Goal: Task Accomplishment & Management: Manage account settings

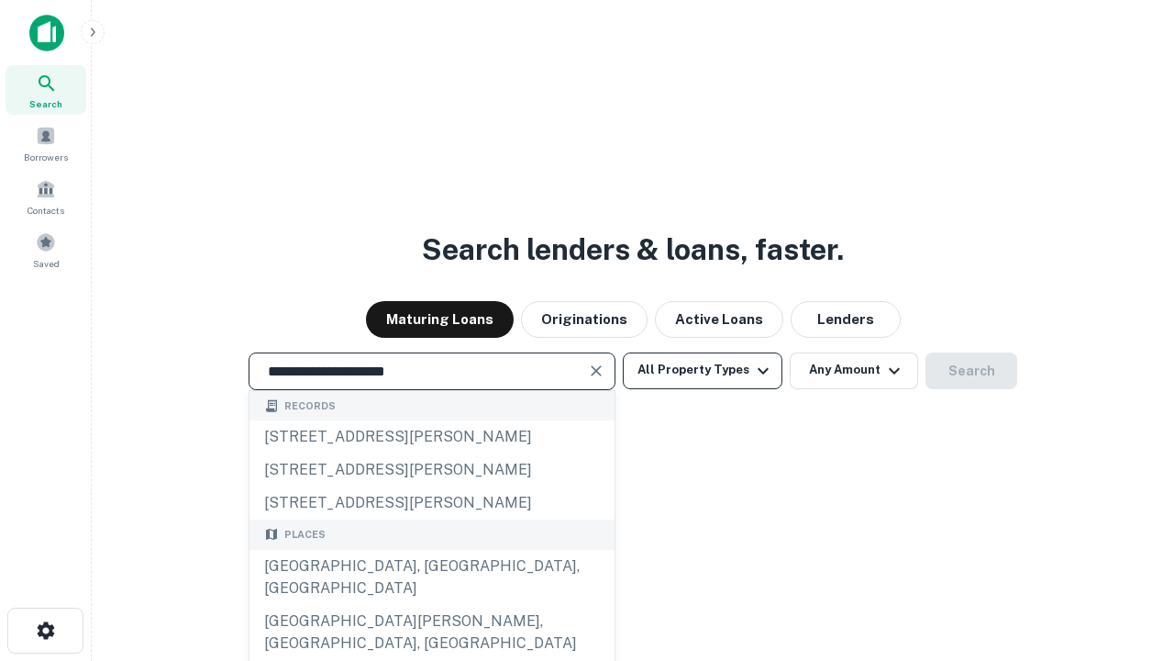
click at [431, 605] on div "Santa Monica, CA, USA" at bounding box center [432, 577] width 365 height 55
type input "**********"
click at [703, 370] on button "All Property Types" at bounding box center [703, 370] width 160 height 37
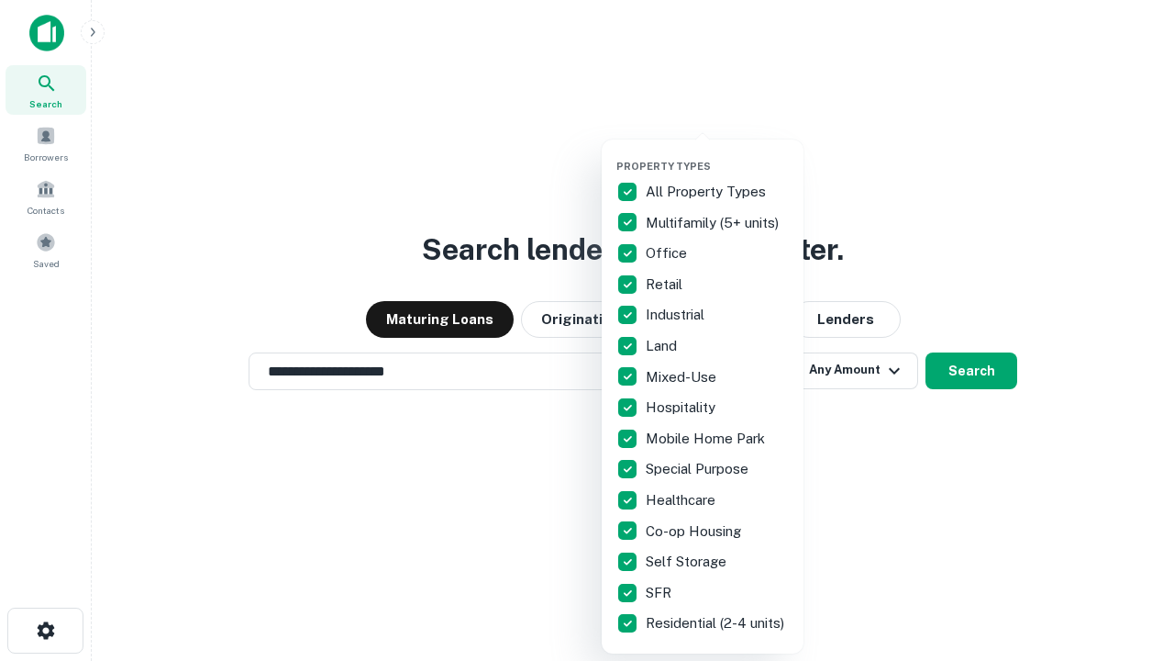
click at [717, 154] on button "button" at bounding box center [718, 154] width 202 height 1
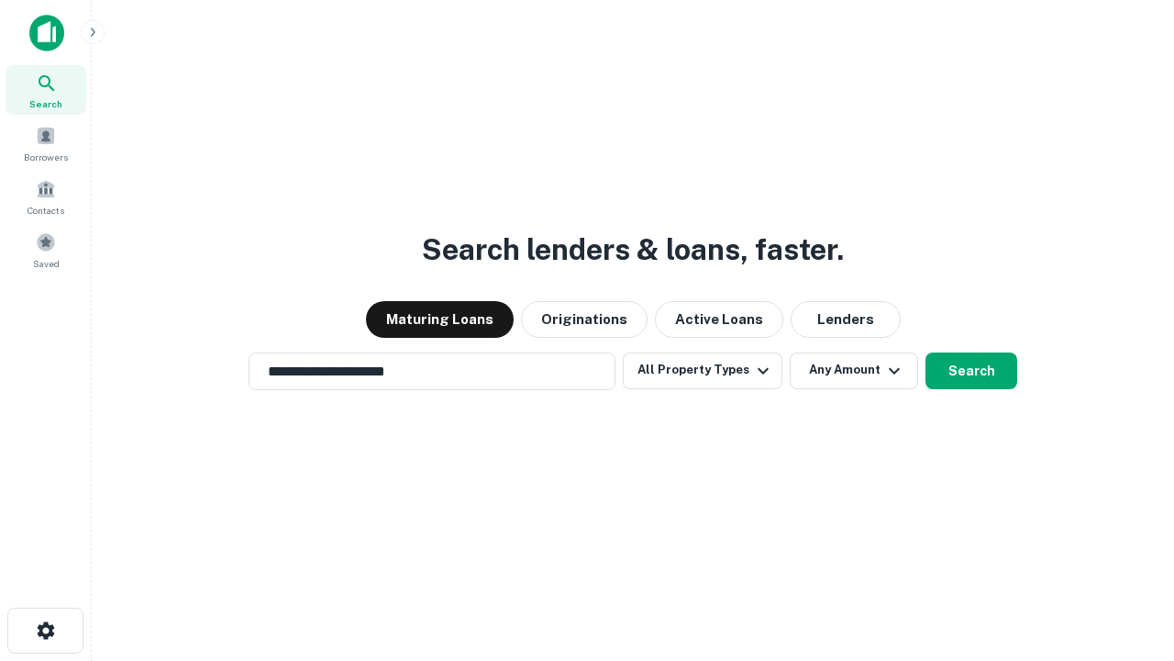
scroll to position [28, 0]
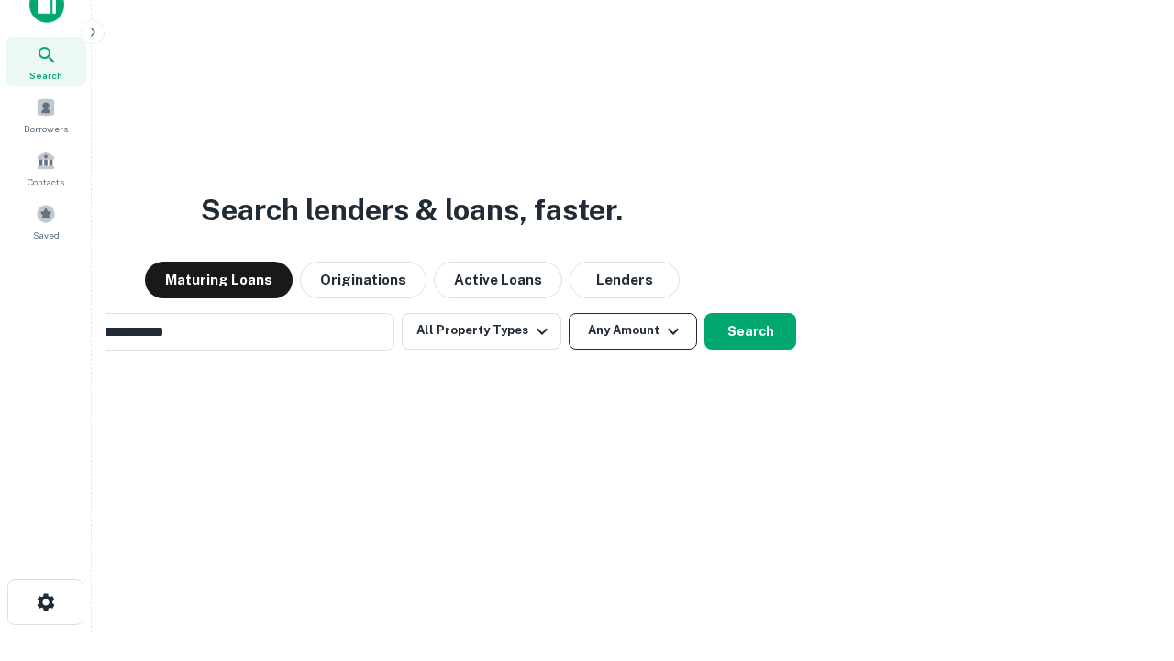
click at [569, 313] on button "Any Amount" at bounding box center [633, 331] width 128 height 37
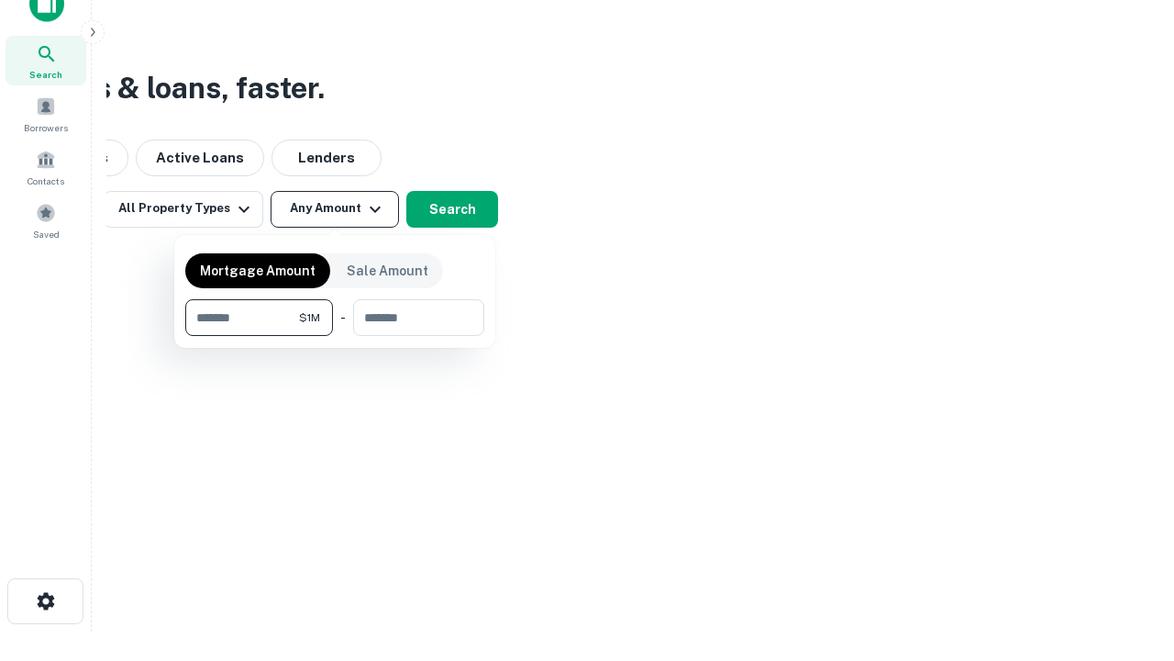
type input "*******"
click at [335, 336] on button "button" at bounding box center [334, 336] width 299 height 1
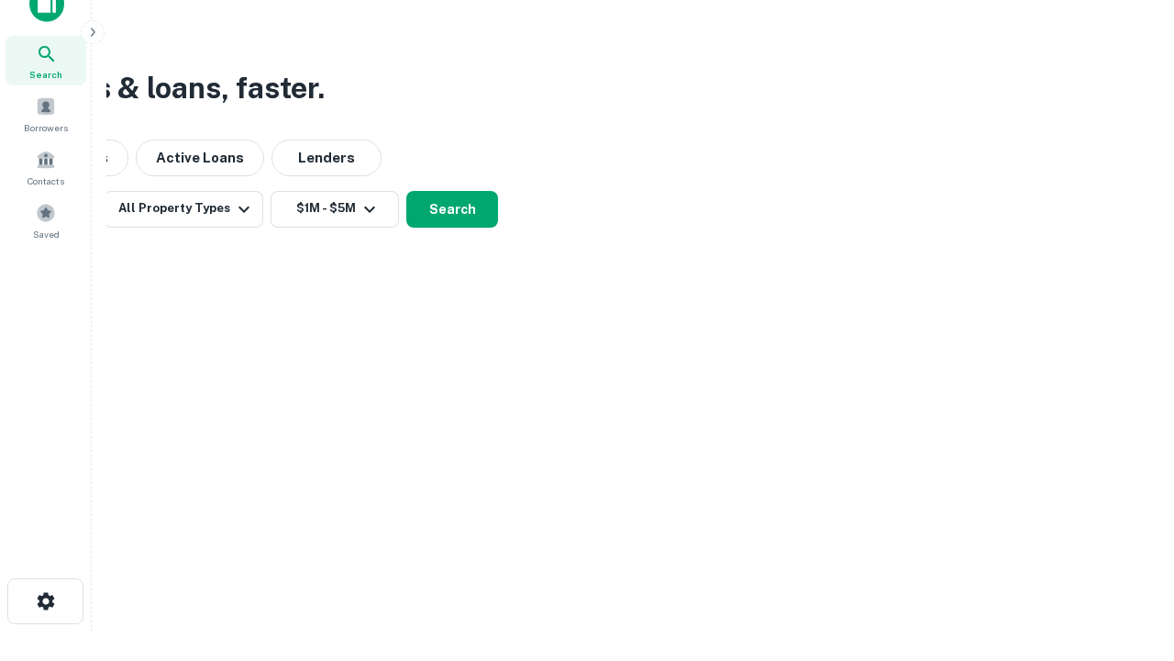
scroll to position [28, 0]
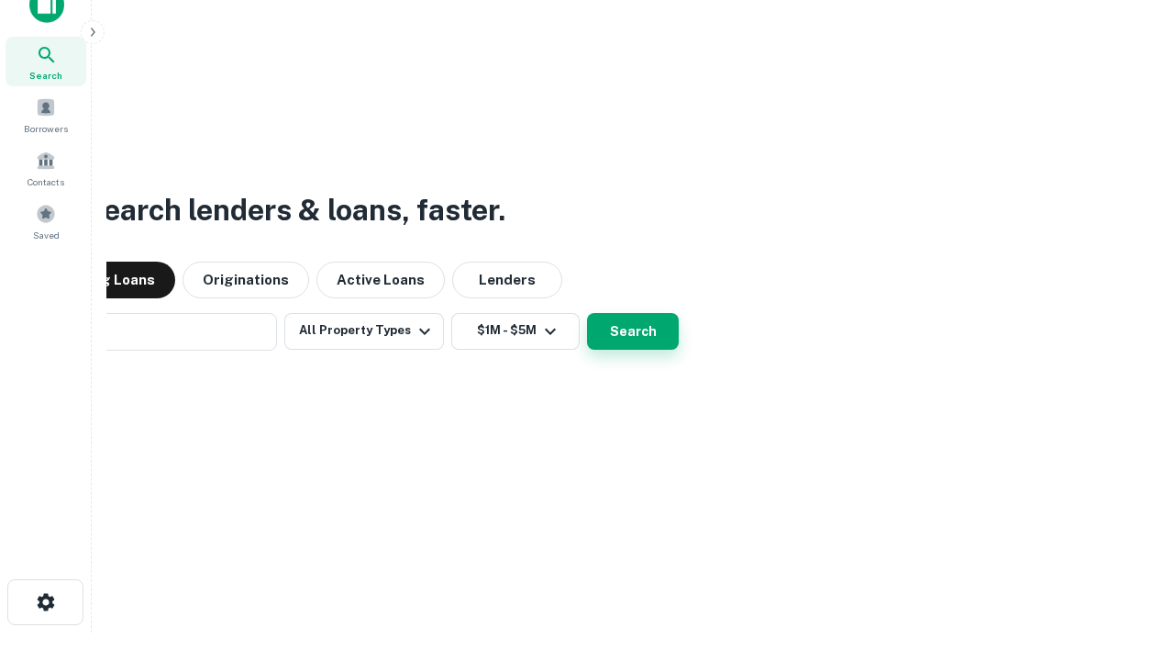
click at [587, 313] on button "Search" at bounding box center [633, 331] width 92 height 37
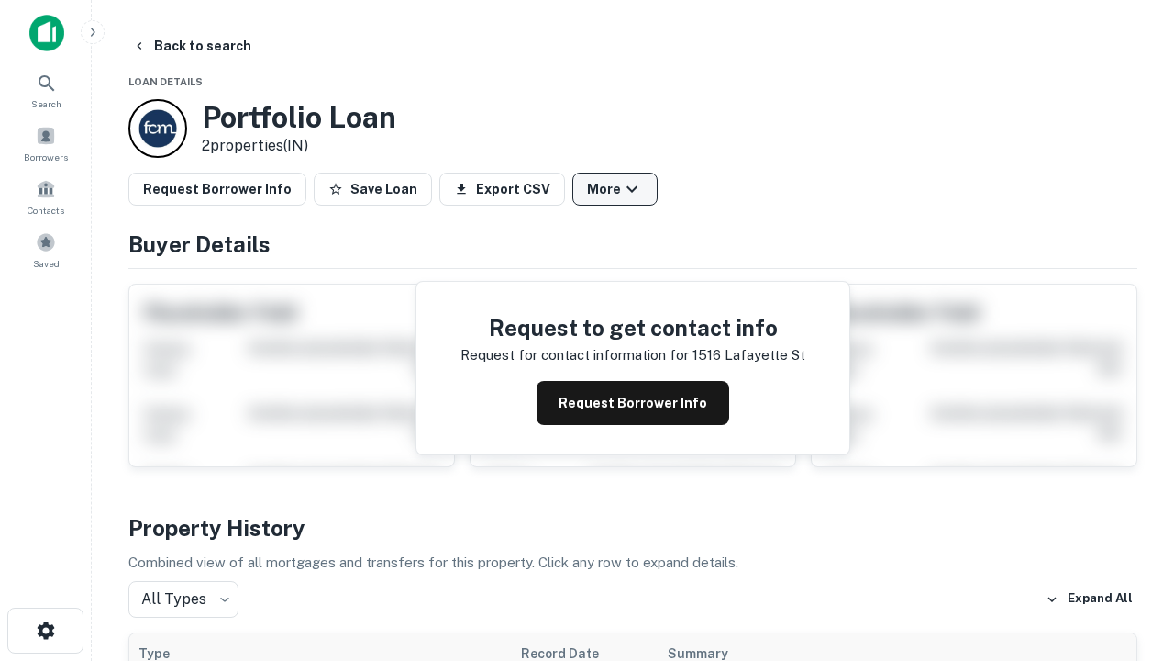
click at [615, 189] on button "More" at bounding box center [614, 188] width 85 height 33
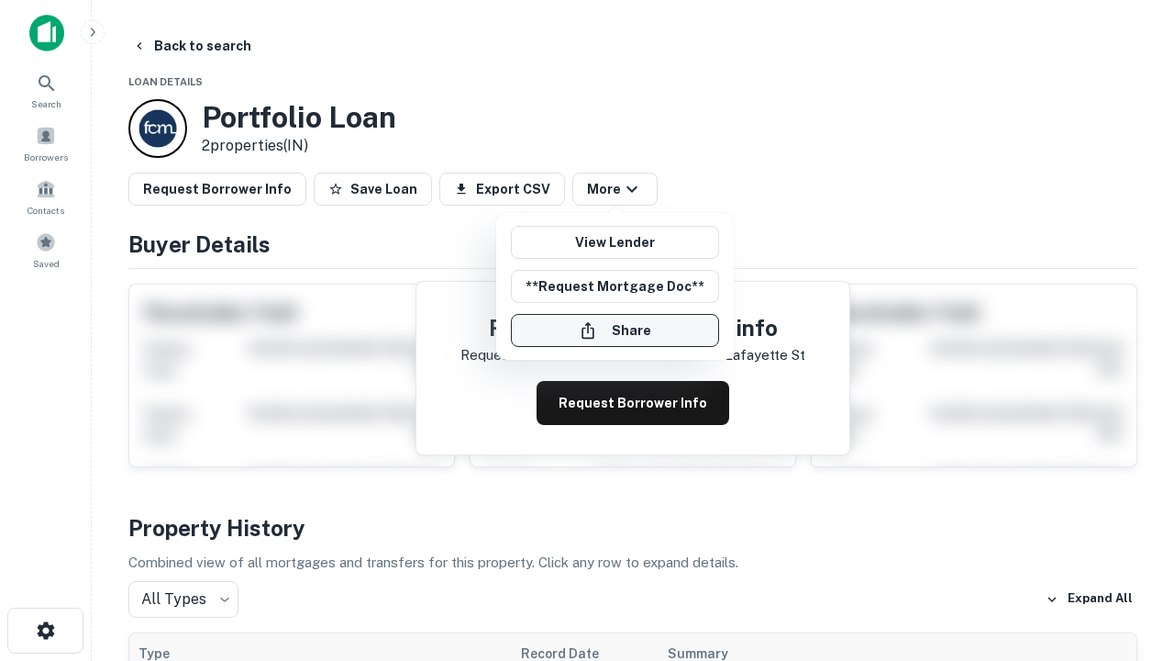
click at [615, 330] on button "Share" at bounding box center [615, 330] width 208 height 33
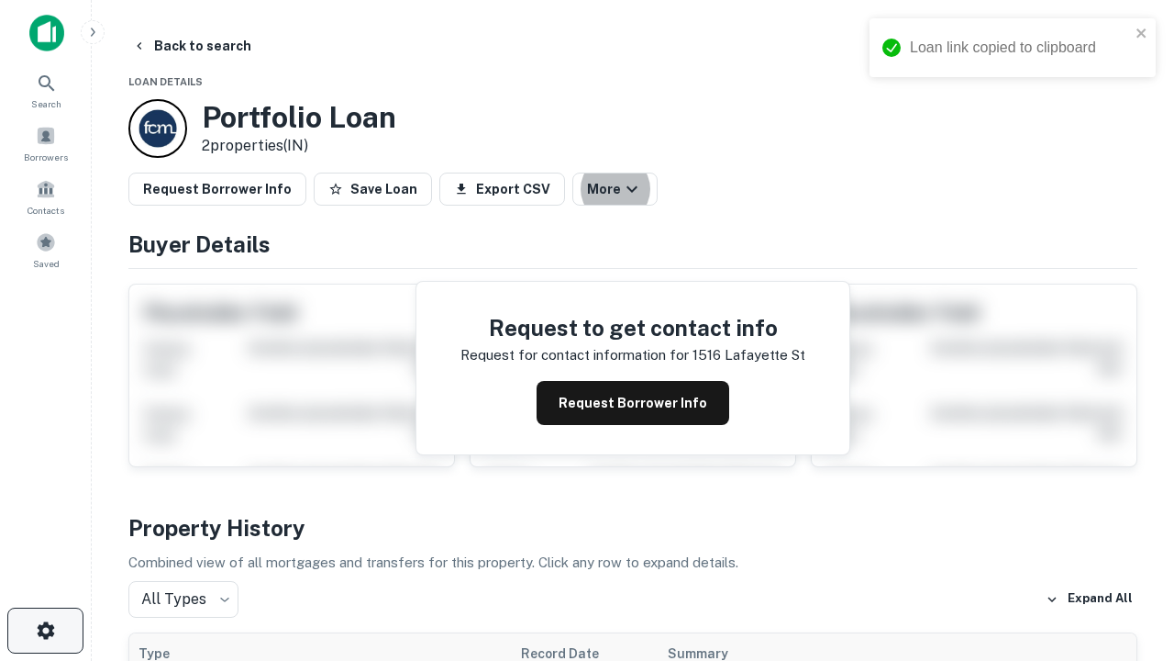
click at [45, 630] on icon "button" at bounding box center [46, 630] width 22 height 22
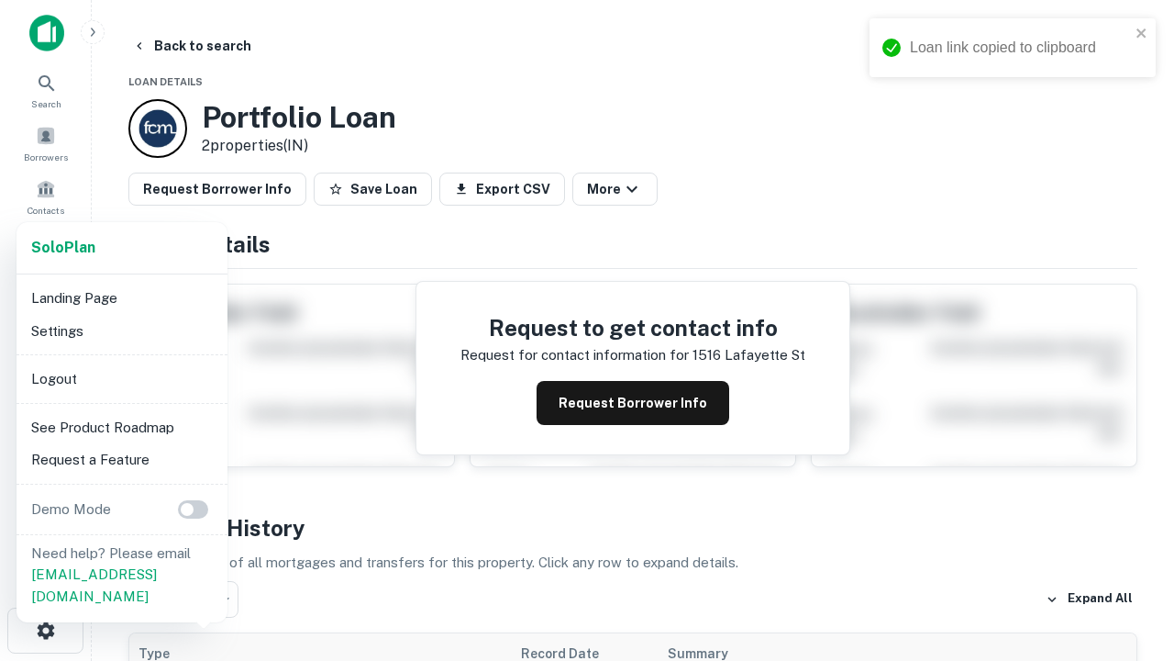
click at [121, 378] on li "Logout" at bounding box center [122, 378] width 196 height 33
